Goal: Information Seeking & Learning: Understand process/instructions

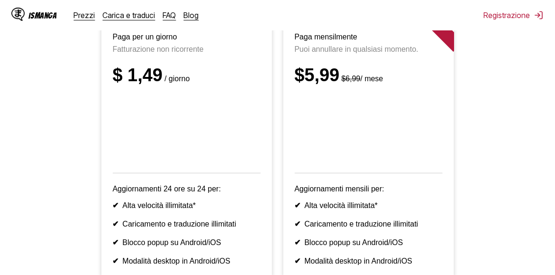
scroll to position [94, 0]
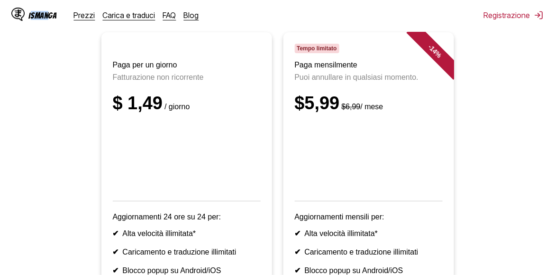
drag, startPoint x: 29, startPoint y: 7, endPoint x: 50, endPoint y: 15, distance: 22.1
click at [50, 15] on div "IsManga Prezzi Carica e traduci FAQ Blog" at bounding box center [108, 15] width 195 height 30
click at [28, 6] on div "IsManga Prezzi Carica e traduci FAQ Blog" at bounding box center [108, 15] width 195 height 30
drag, startPoint x: 28, startPoint y: 6, endPoint x: 57, endPoint y: 12, distance: 29.2
click at [57, 12] on div "IsManga Prezzi Carica e traduci FAQ Blog" at bounding box center [108, 15] width 195 height 30
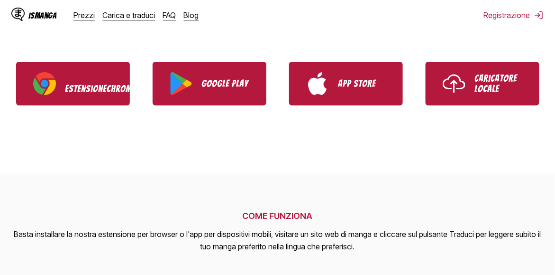
scroll to position [284, 0]
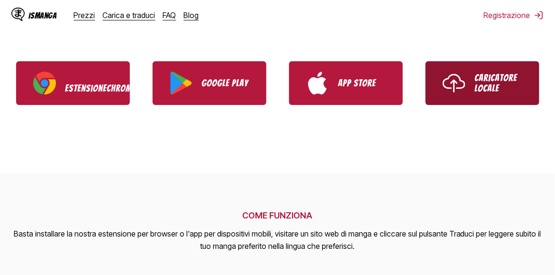
click at [496, 83] on font "Caricatore locale" at bounding box center [496, 83] width 43 height 21
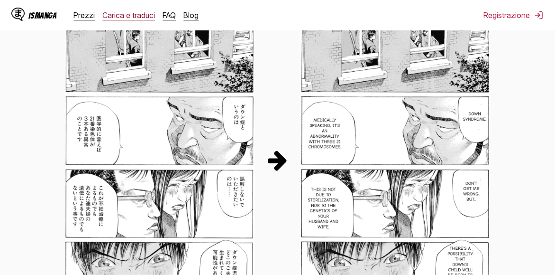
scroll to position [568, 0]
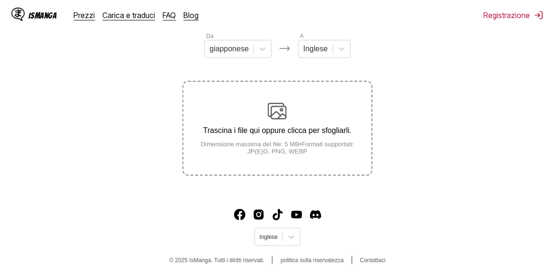
scroll to position [123, 0]
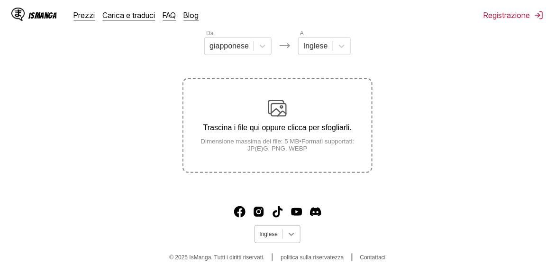
click at [290, 231] on icon at bounding box center [291, 233] width 9 height 9
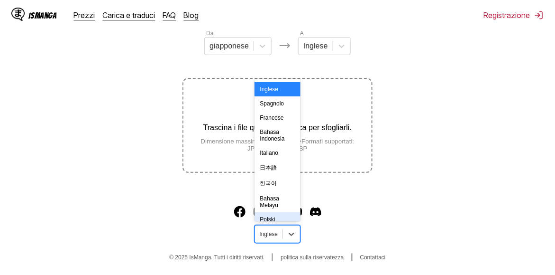
scroll to position [0, 0]
